Goal: Obtain resource: Download file/media

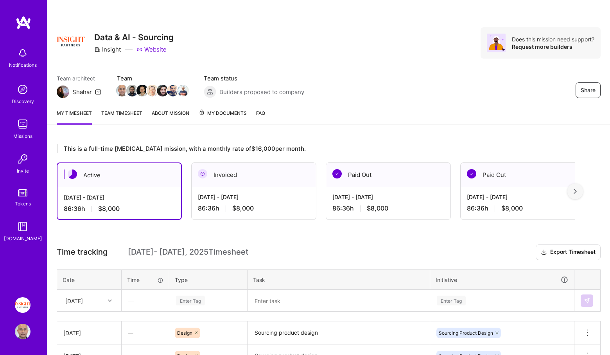
click at [219, 119] on link "My Documents" at bounding box center [223, 117] width 48 height 16
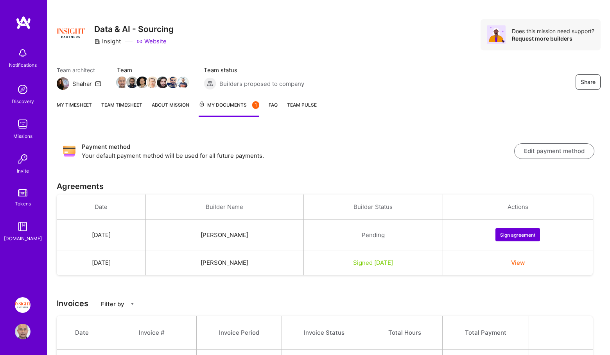
scroll to position [9, 0]
click at [525, 267] on td "View" at bounding box center [518, 262] width 150 height 25
click at [525, 261] on button "View" at bounding box center [518, 262] width 14 height 8
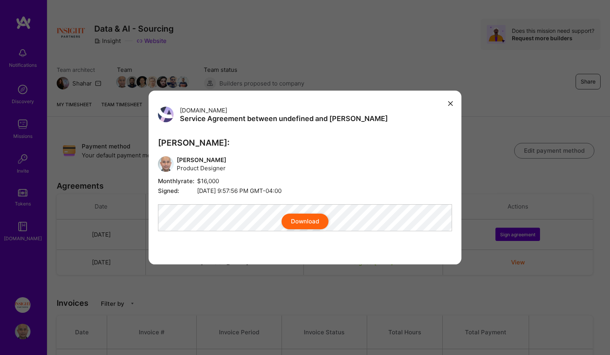
click at [453, 91] on div "[DOMAIN_NAME] Service Agreement between undefined and [PERSON_NAME] [PERSON_NAM…" at bounding box center [305, 178] width 313 height 174
click at [453, 97] on button "modal" at bounding box center [450, 103] width 9 height 13
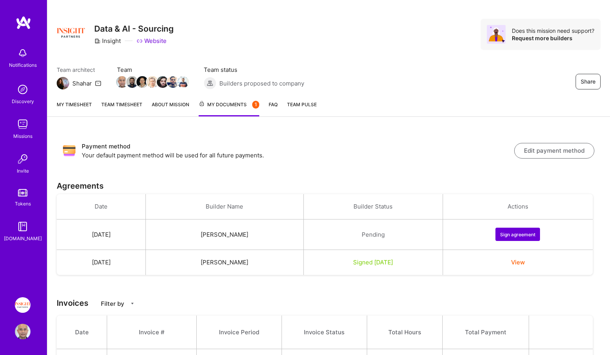
click at [371, 229] on td "Pending" at bounding box center [372, 235] width 139 height 30
click at [528, 235] on button "Sign agreement" at bounding box center [517, 234] width 45 height 13
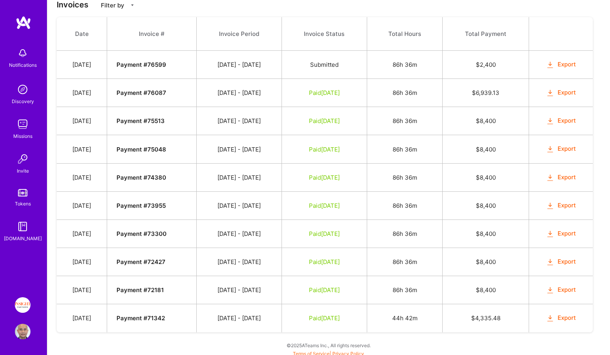
scroll to position [0, 0]
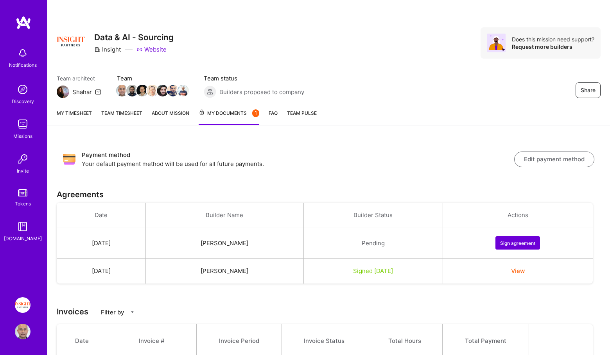
click at [525, 272] on button "View" at bounding box center [518, 271] width 14 height 8
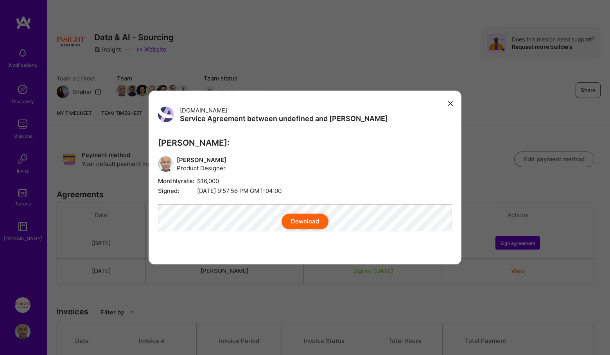
click at [314, 226] on button "Download" at bounding box center [304, 222] width 47 height 16
